Goal: Information Seeking & Learning: Learn about a topic

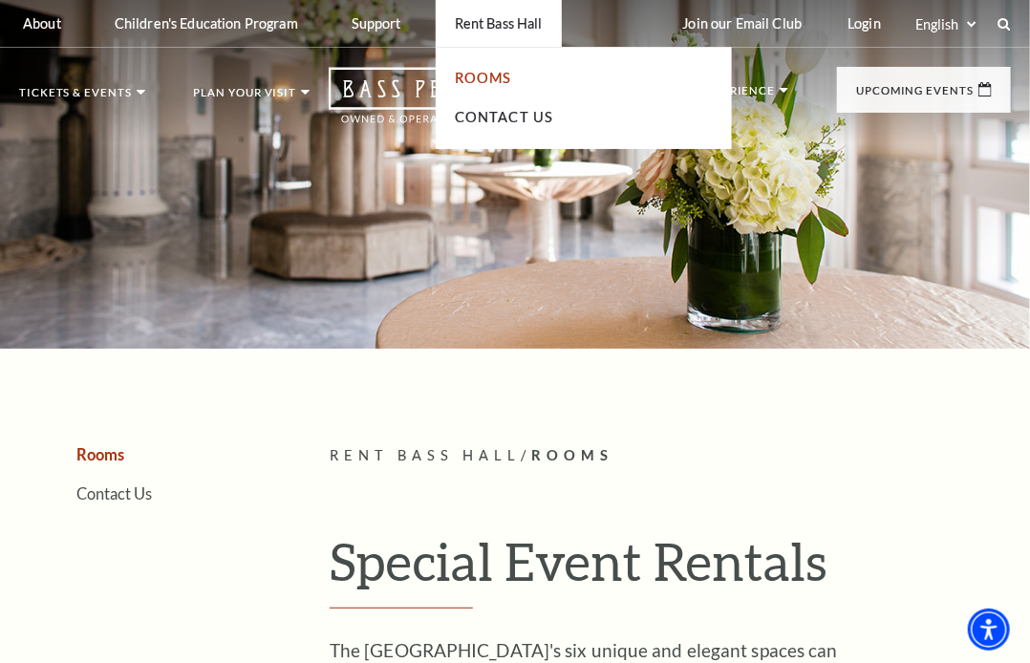
click at [463, 79] on link "Rooms" at bounding box center [483, 78] width 57 height 16
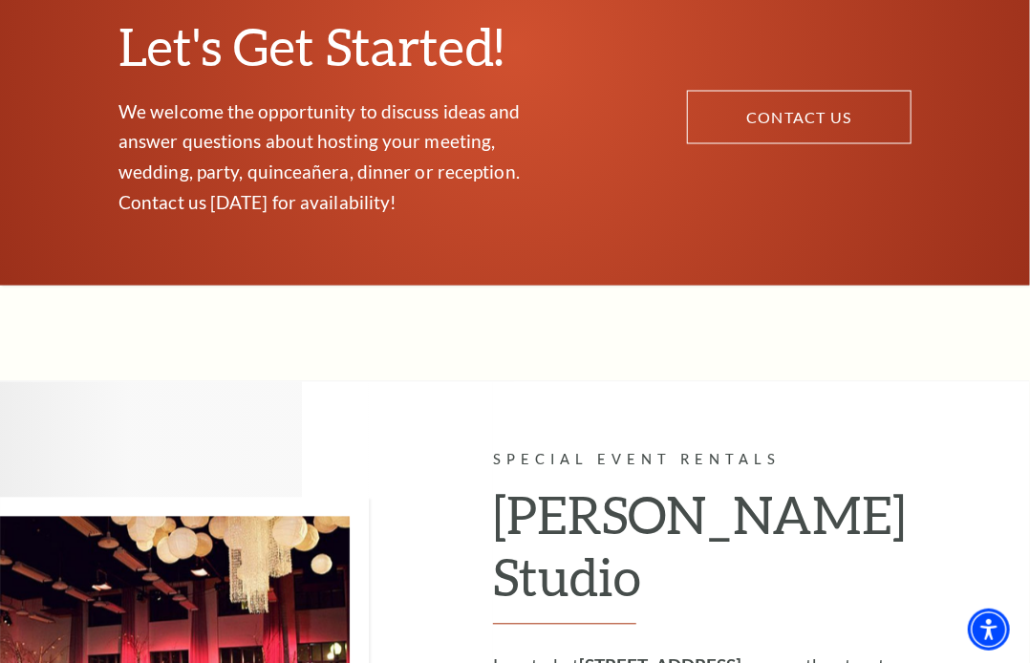
scroll to position [1529, 0]
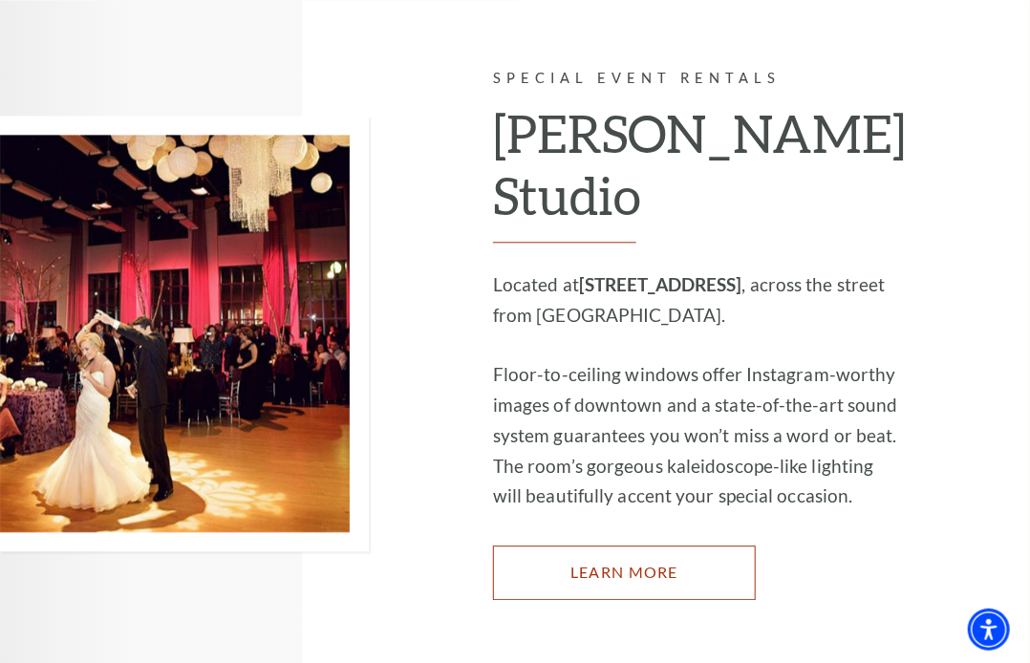
click at [677, 569] on link "Learn More" at bounding box center [624, 573] width 263 height 54
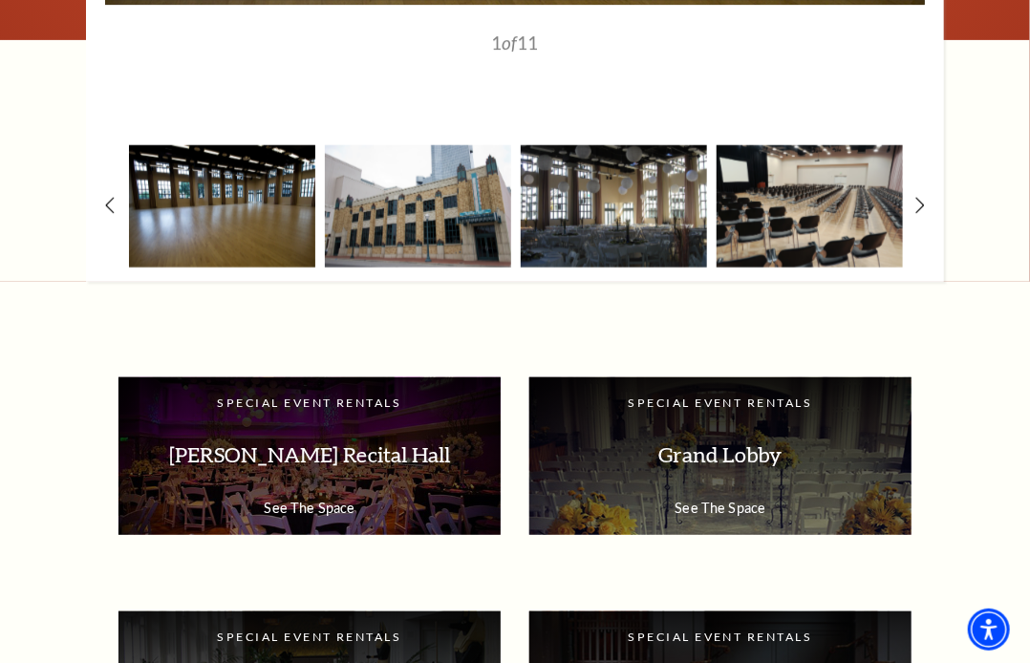
scroll to position [2963, 0]
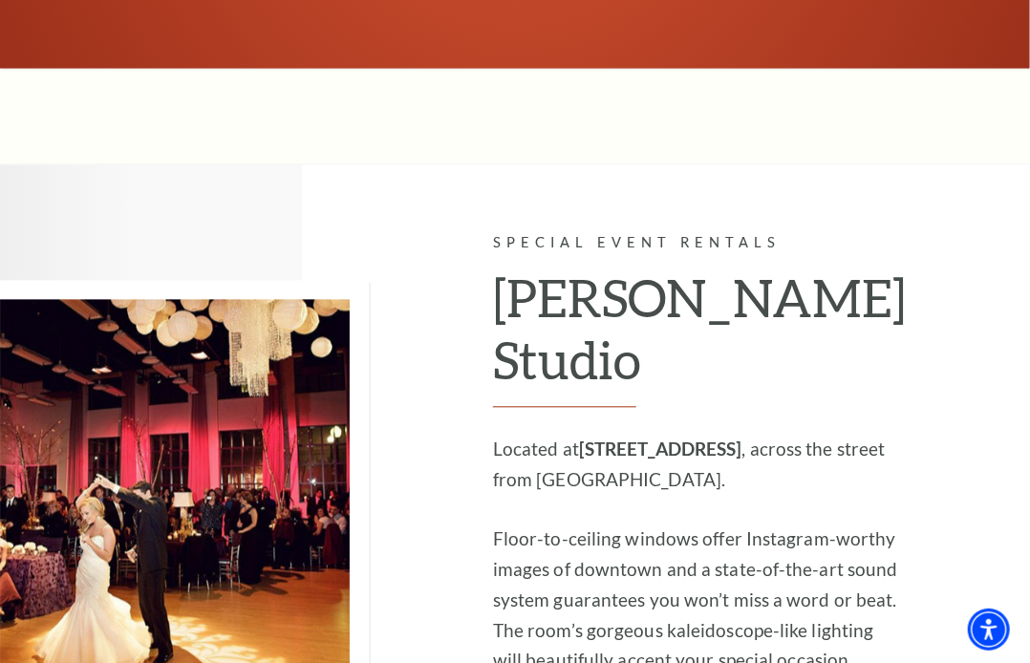
scroll to position [1529, 0]
